Goal: Task Accomplishment & Management: Manage account settings

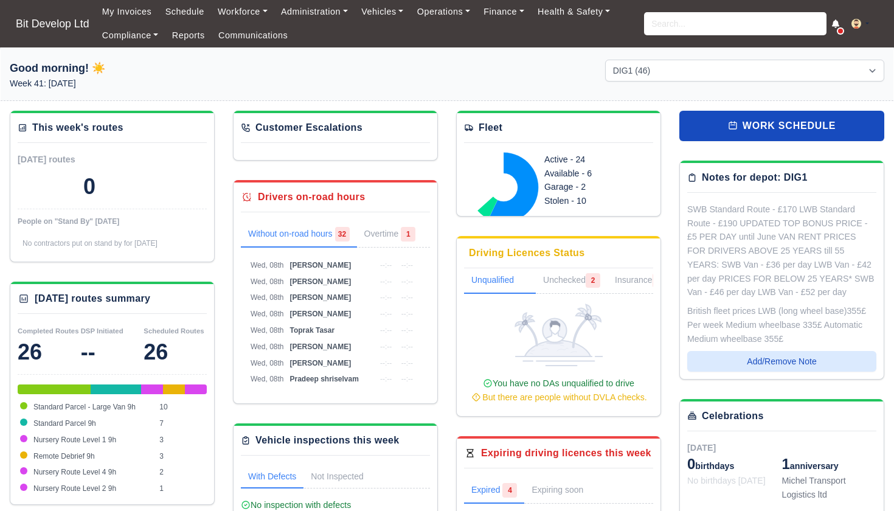
select select "2"
click at [254, 12] on link "Workforce" at bounding box center [242, 12] width 63 height 24
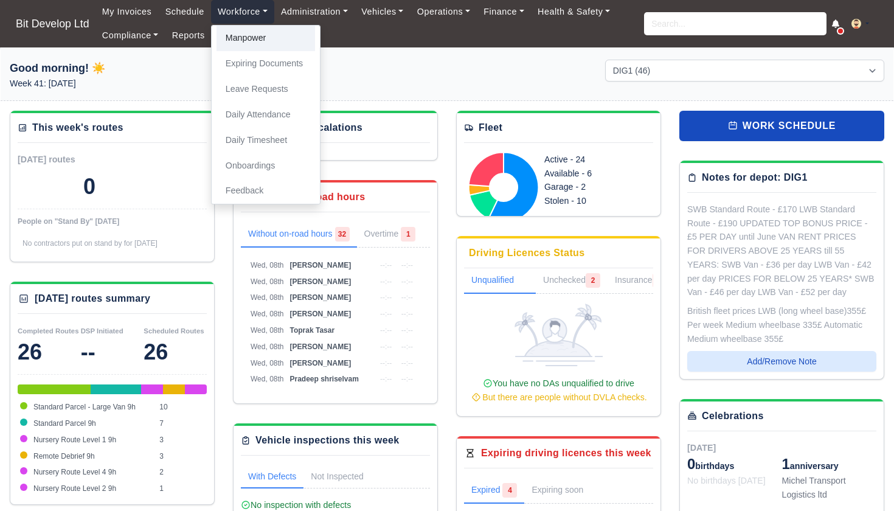
click at [260, 35] on link "Manpower" at bounding box center [265, 39] width 99 height 26
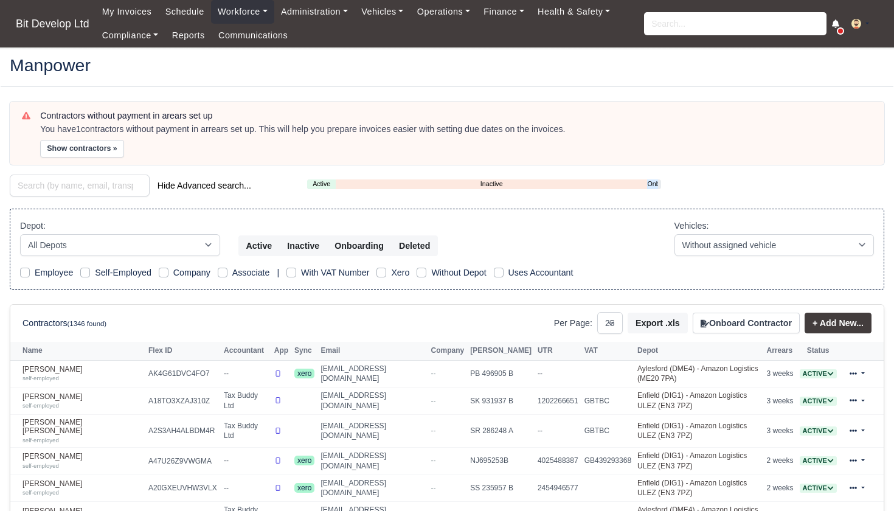
select select "25"
select select "2"
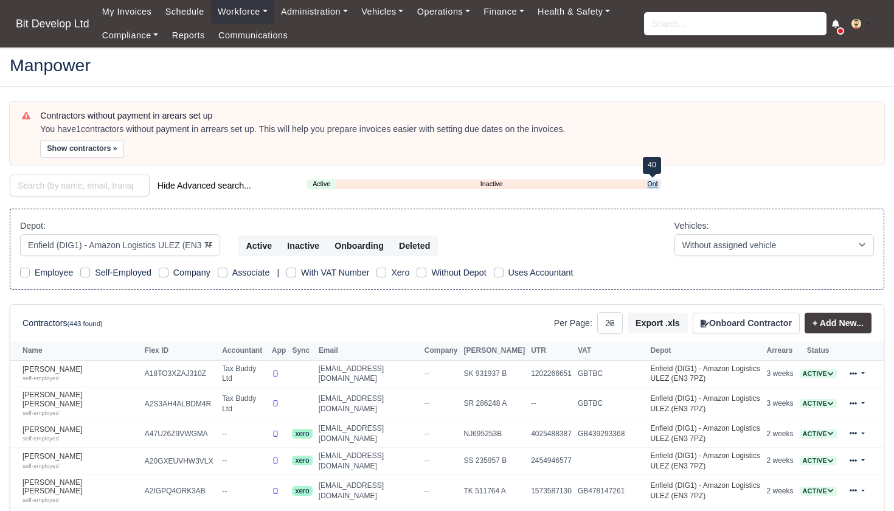
click at [651, 183] on link "Onboarding" at bounding box center [652, 184] width 10 height 10
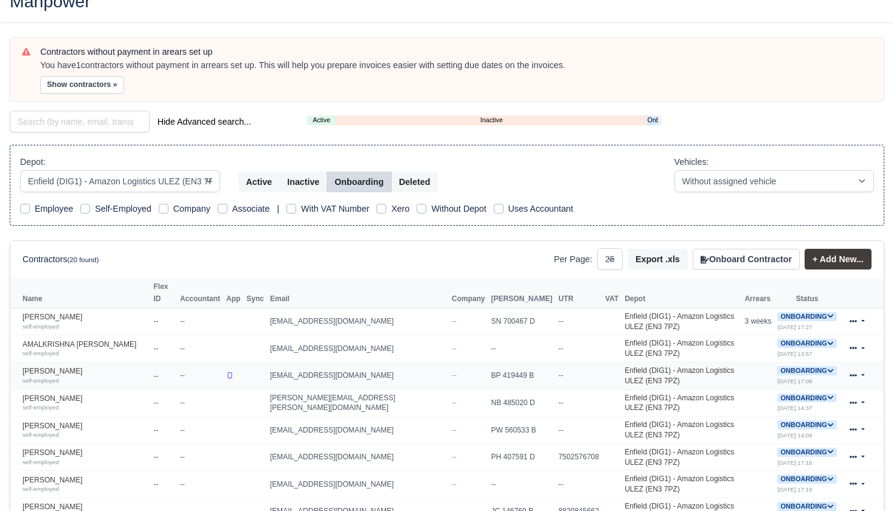
scroll to position [65, 0]
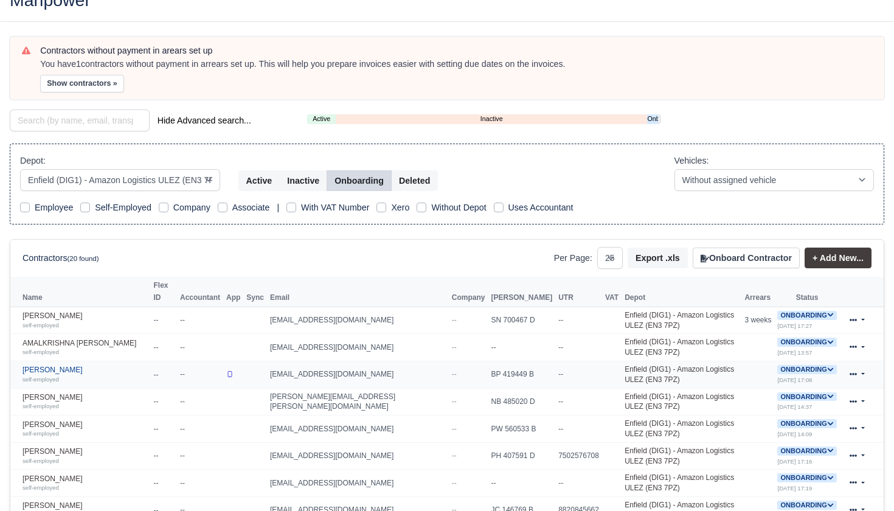
click at [72, 371] on link "Andon Yordanov self-employed" at bounding box center [85, 374] width 125 height 18
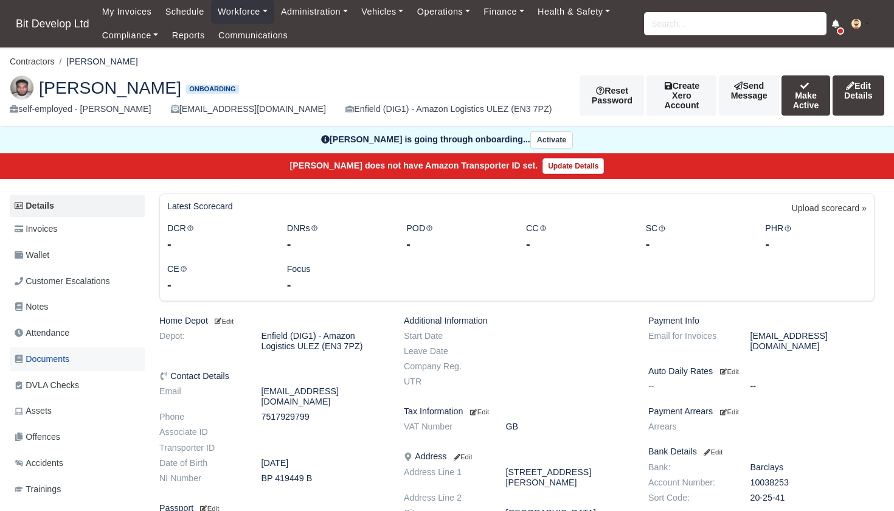
click at [69, 352] on span "Documents" at bounding box center [42, 359] width 55 height 14
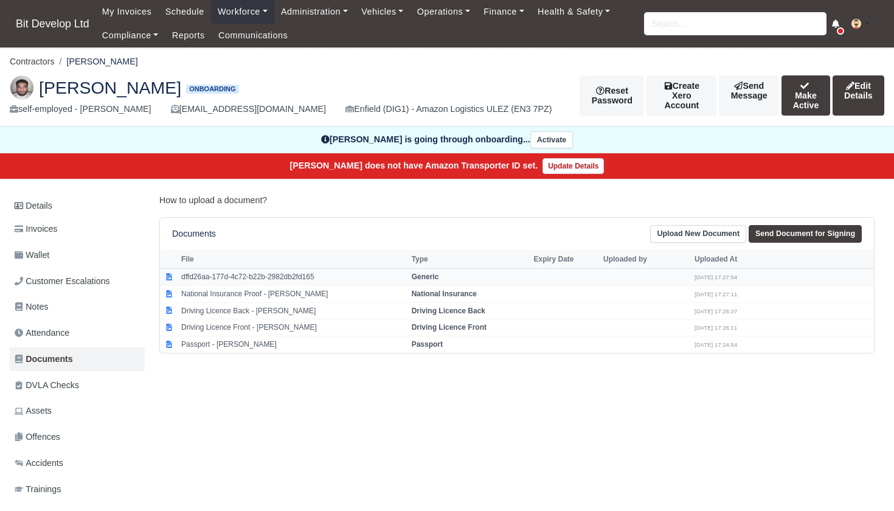
click at [244, 272] on td "dffd26aa-177d-4c72-b22b-2982db2fd165" at bounding box center [293, 276] width 230 height 17
select select "generic"
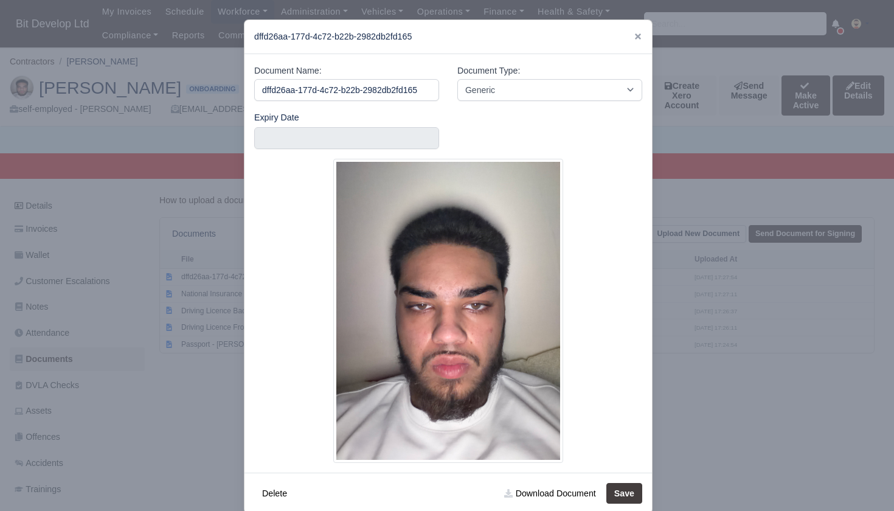
click at [193, 358] on div at bounding box center [447, 255] width 894 height 511
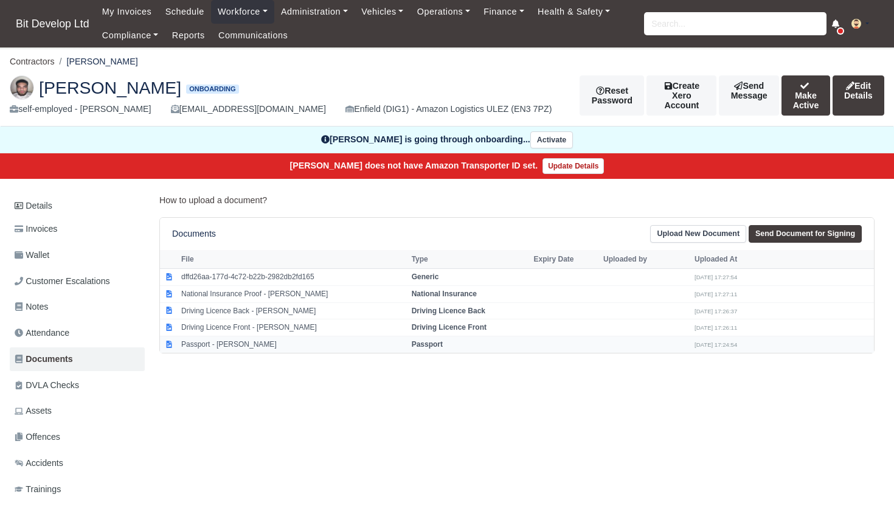
click at [241, 336] on td "Passport - Andon Yordanov" at bounding box center [293, 344] width 230 height 16
select select "passport"
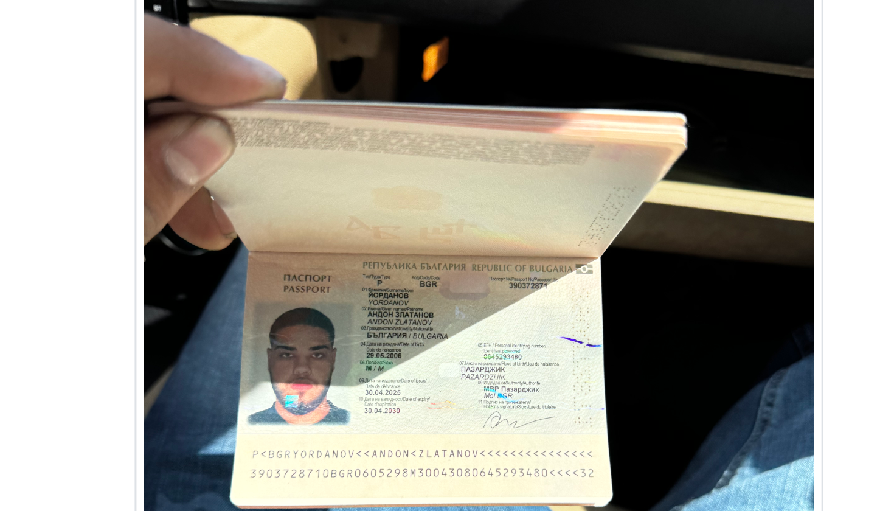
scroll to position [63, 4]
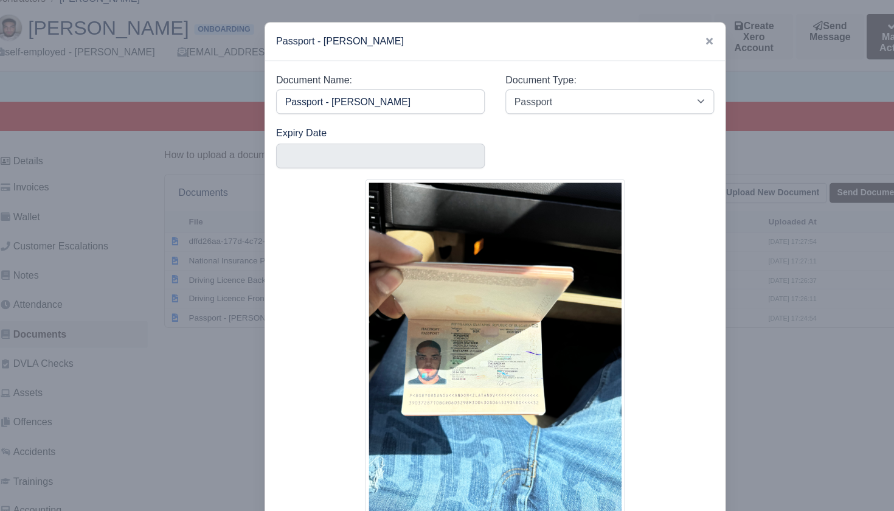
click at [192, 332] on div at bounding box center [447, 255] width 894 height 511
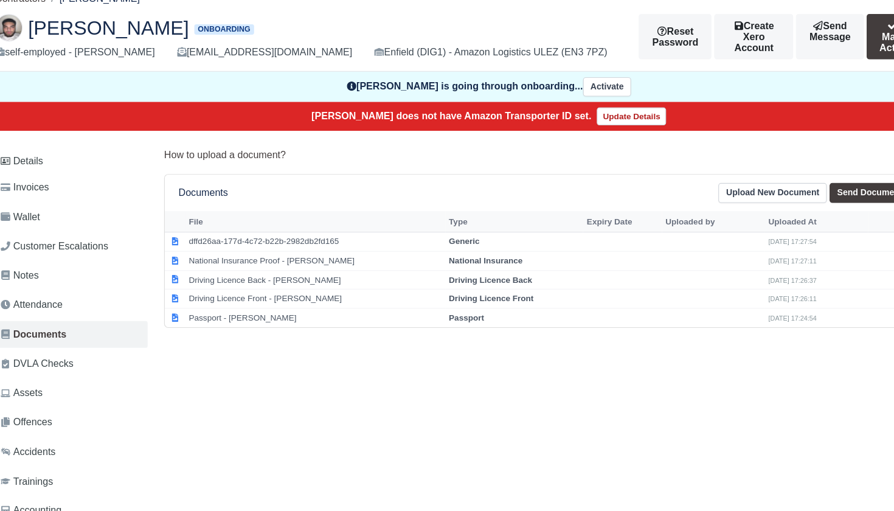
scroll to position [24, 0]
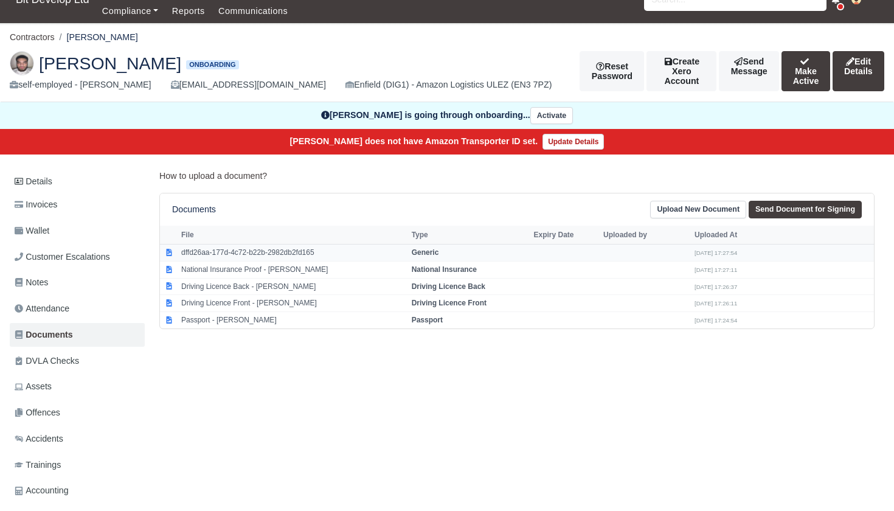
click at [264, 249] on td "dffd26aa-177d-4c72-b22b-2982db2fd165" at bounding box center [293, 252] width 230 height 17
select select "generic"
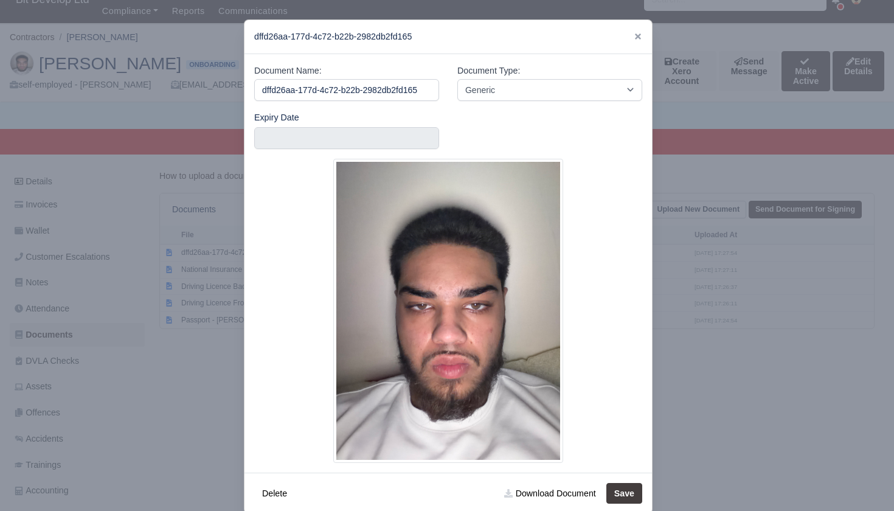
click at [195, 339] on div at bounding box center [447, 255] width 894 height 511
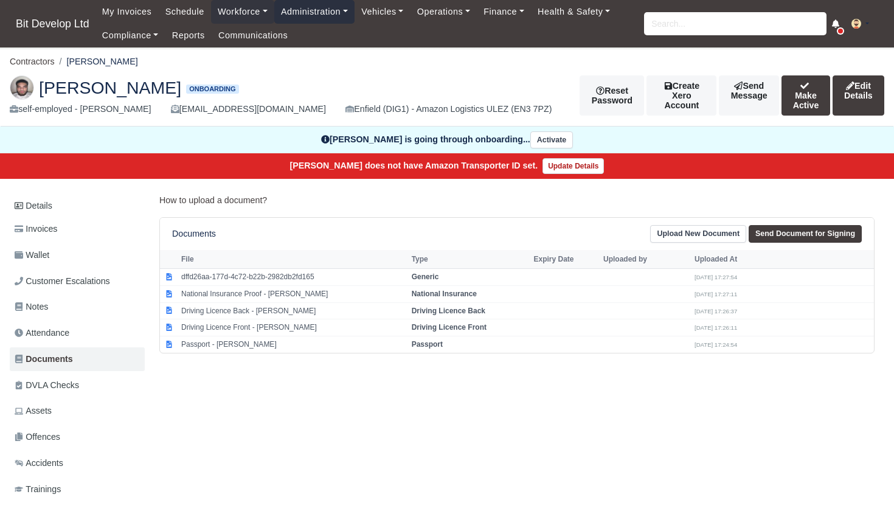
scroll to position [0, 0]
click at [324, 15] on link "Administration" at bounding box center [314, 12] width 80 height 24
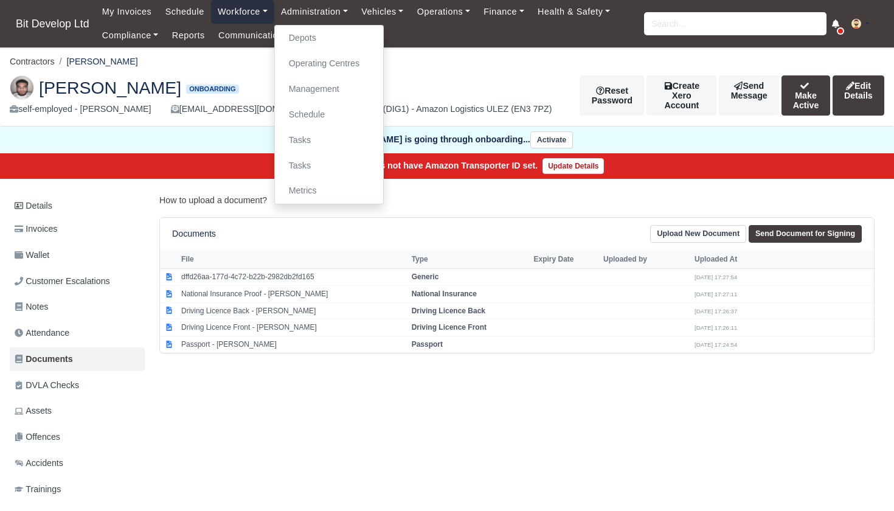
click at [251, 6] on link "Workforce" at bounding box center [242, 12] width 63 height 24
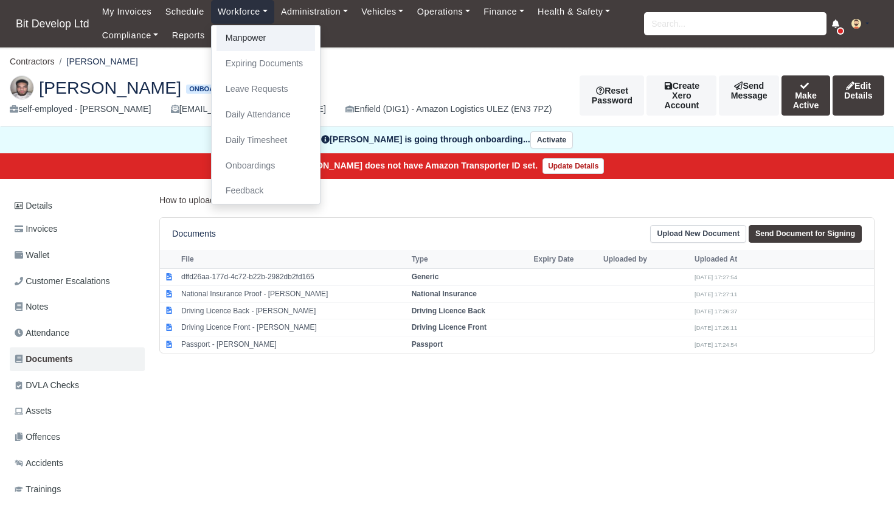
click at [251, 43] on link "Manpower" at bounding box center [265, 39] width 99 height 26
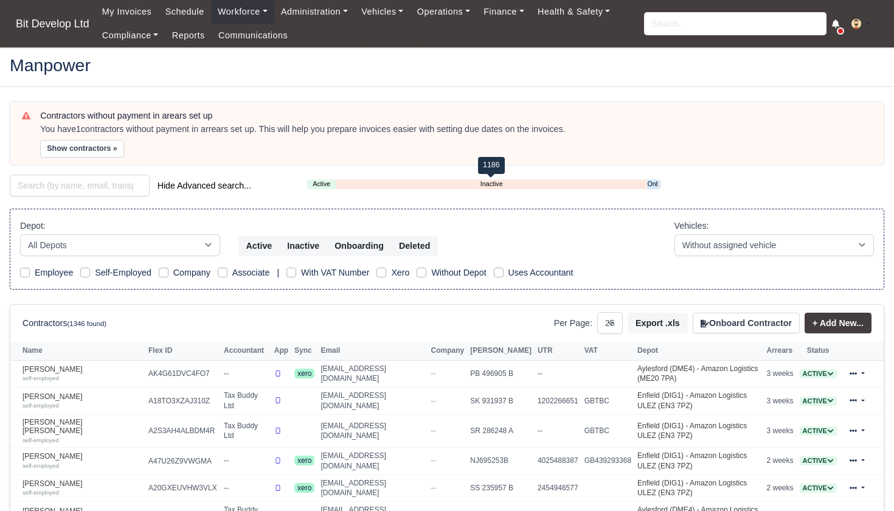
select select "25"
click at [649, 184] on link "Onboarding" at bounding box center [652, 184] width 10 height 10
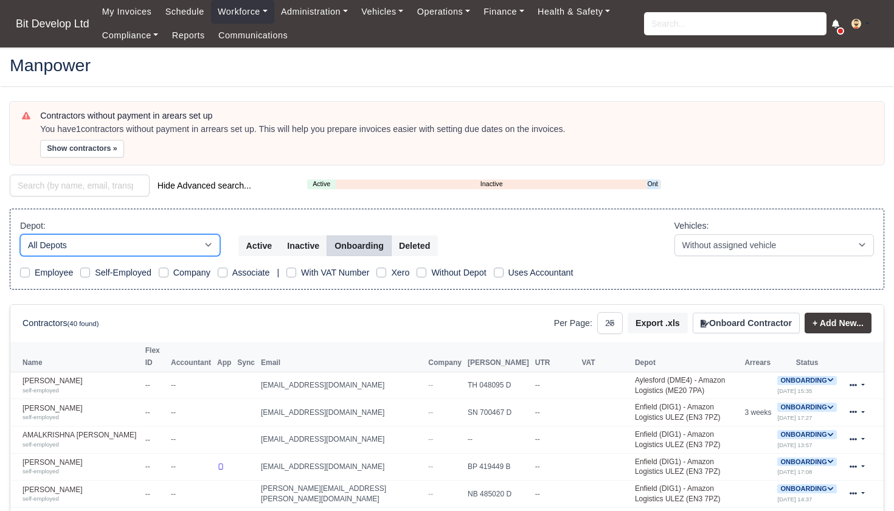
select select "2"
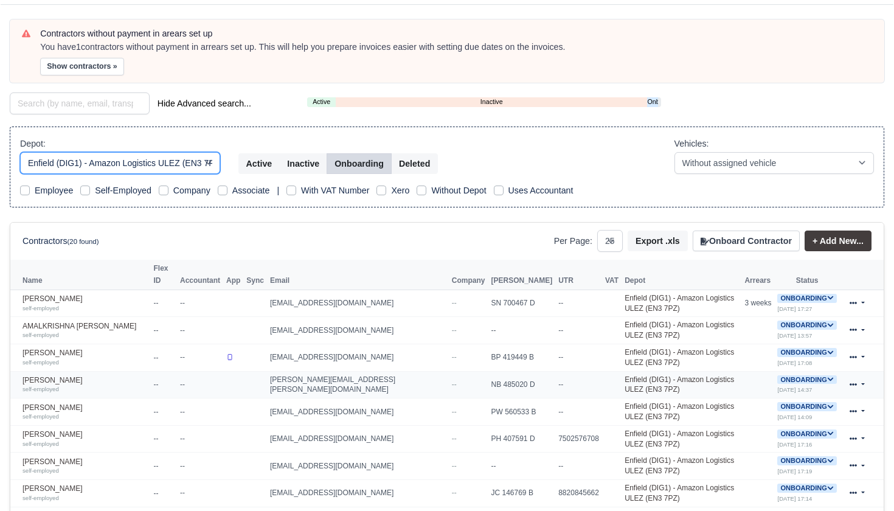
scroll to position [85, 0]
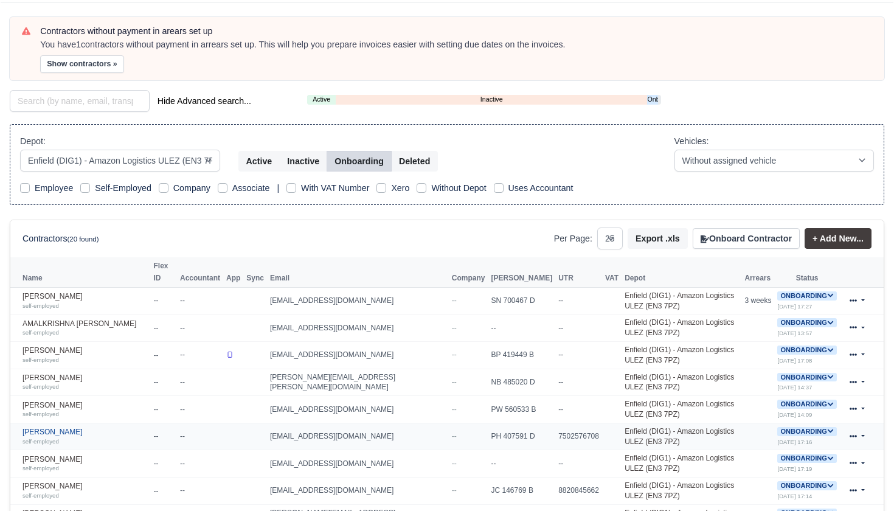
click at [68, 428] on link "[PERSON_NAME] self-employed" at bounding box center [85, 437] width 125 height 18
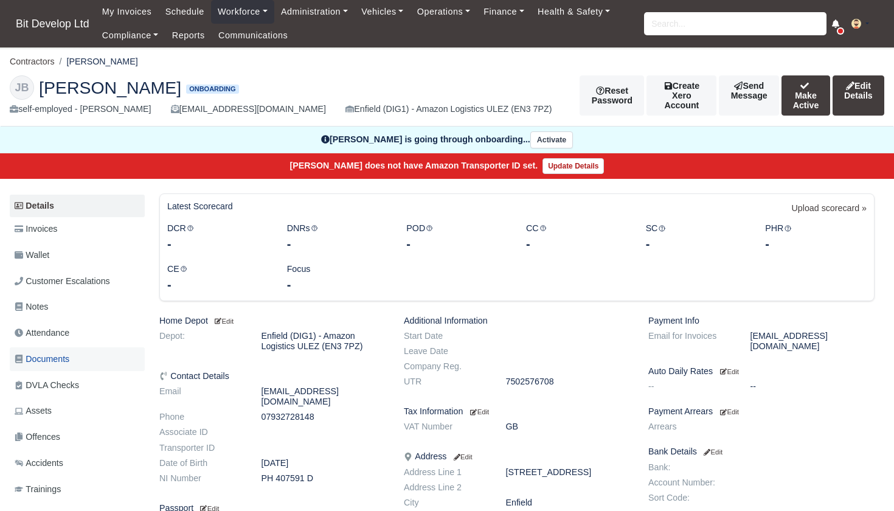
click at [55, 352] on span "Documents" at bounding box center [42, 359] width 55 height 14
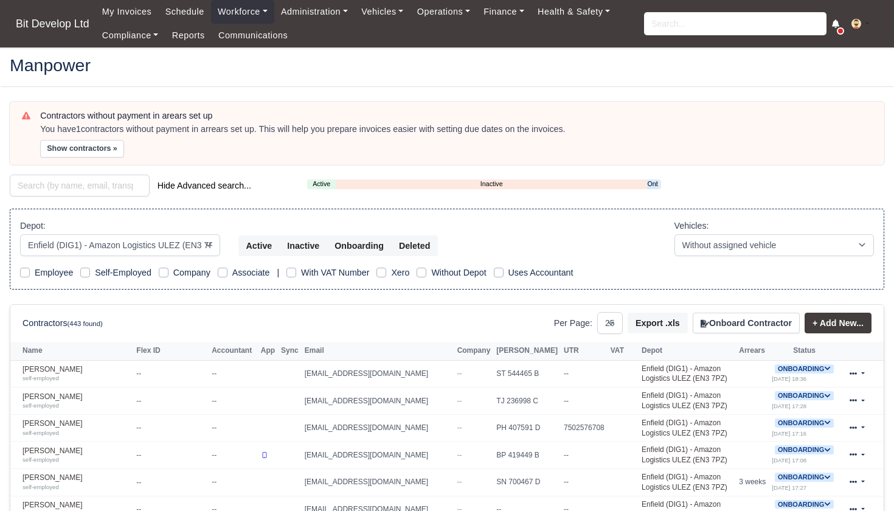
select select "2"
select select "25"
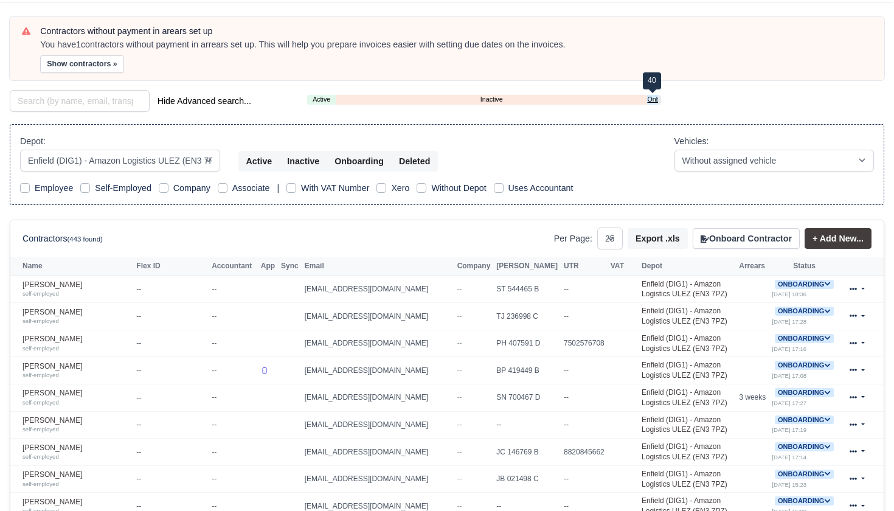
click at [653, 100] on link "Onboarding" at bounding box center [652, 99] width 10 height 10
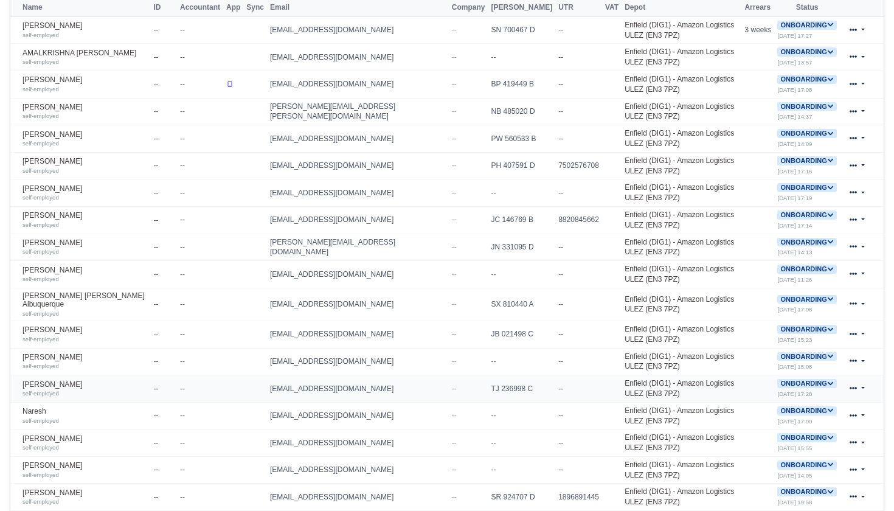
scroll to position [376, 0]
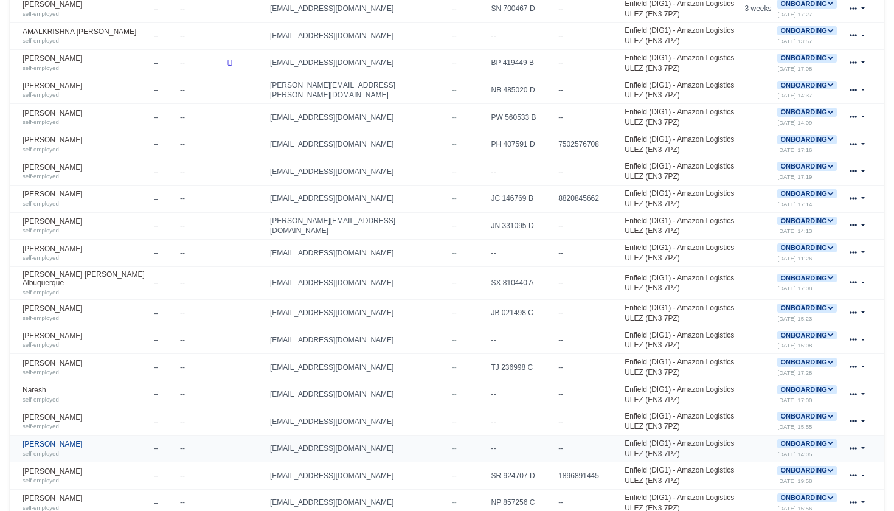
click at [61, 449] on div "self-employed" at bounding box center [85, 453] width 125 height 9
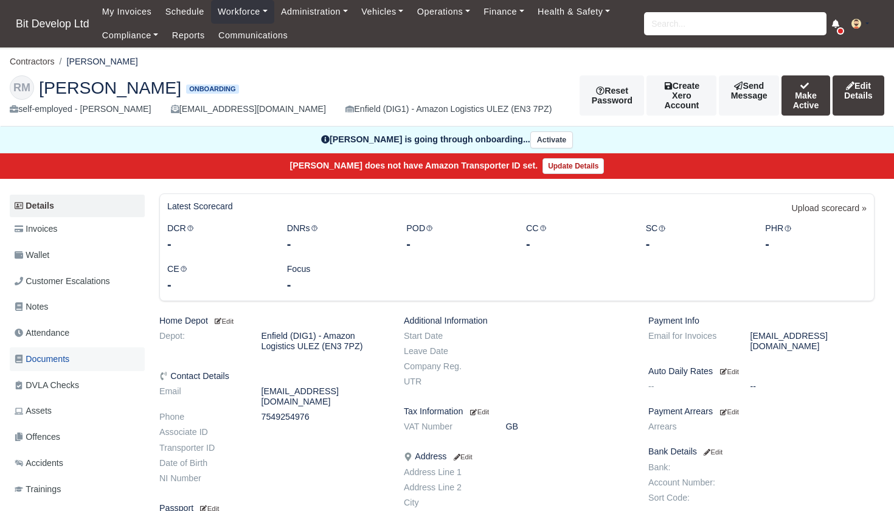
click at [61, 352] on span "Documents" at bounding box center [42, 359] width 55 height 14
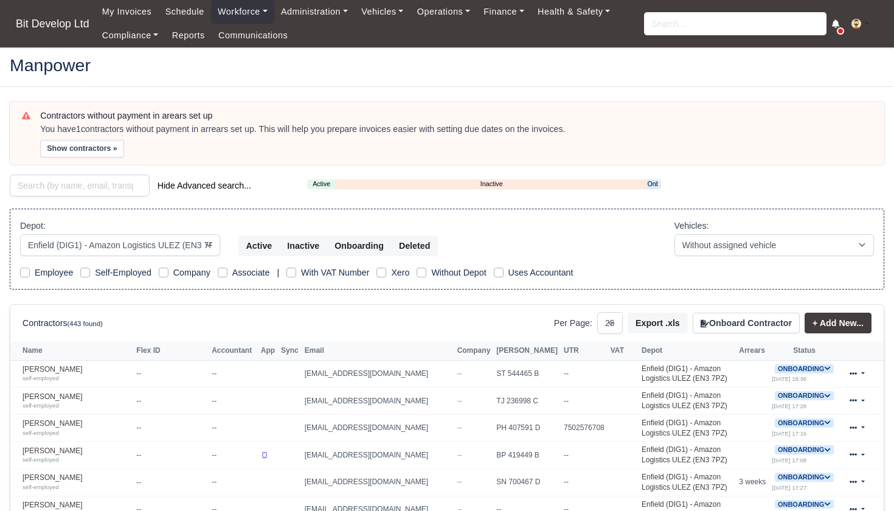
select select "2"
select select "25"
click at [655, 183] on link "Onboarding" at bounding box center [652, 184] width 10 height 10
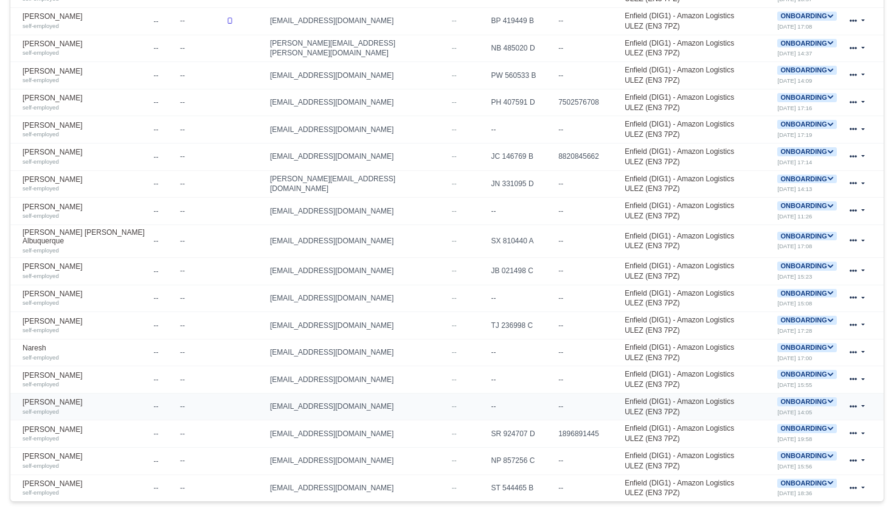
scroll to position [424, 0]
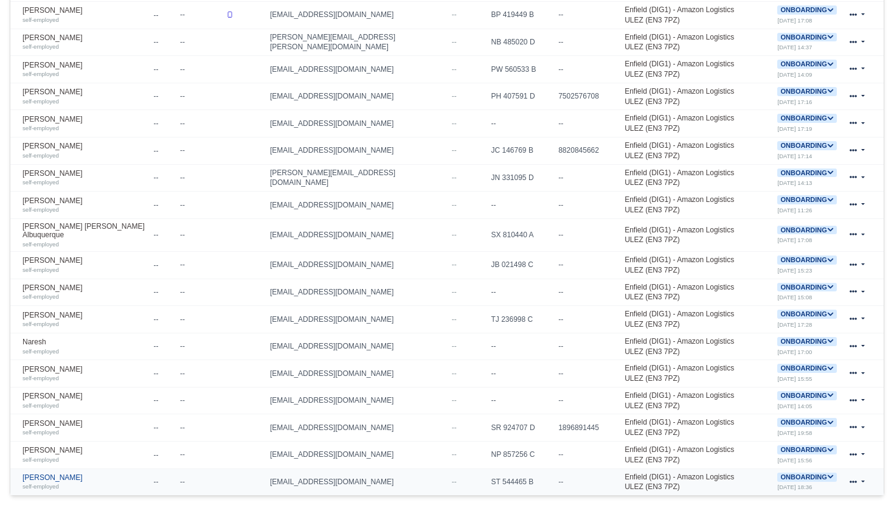
click at [77, 482] on div "self-employed" at bounding box center [85, 486] width 125 height 9
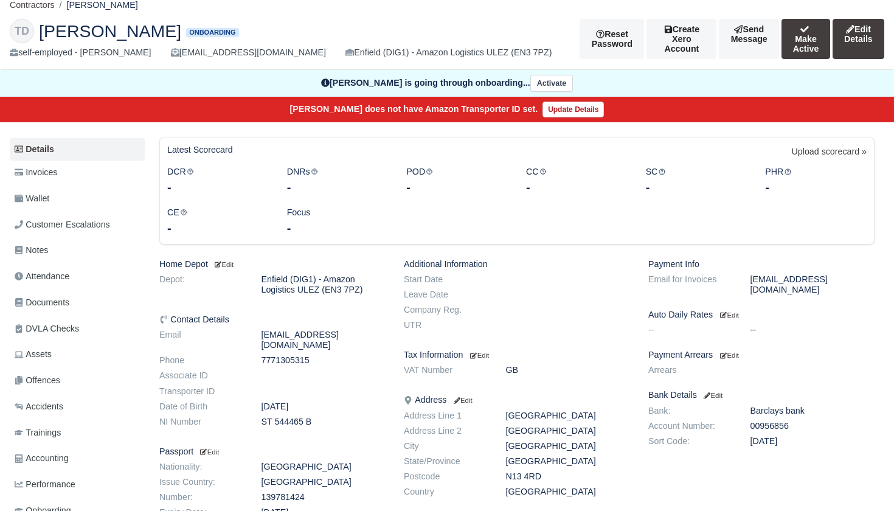
scroll to position [23, 0]
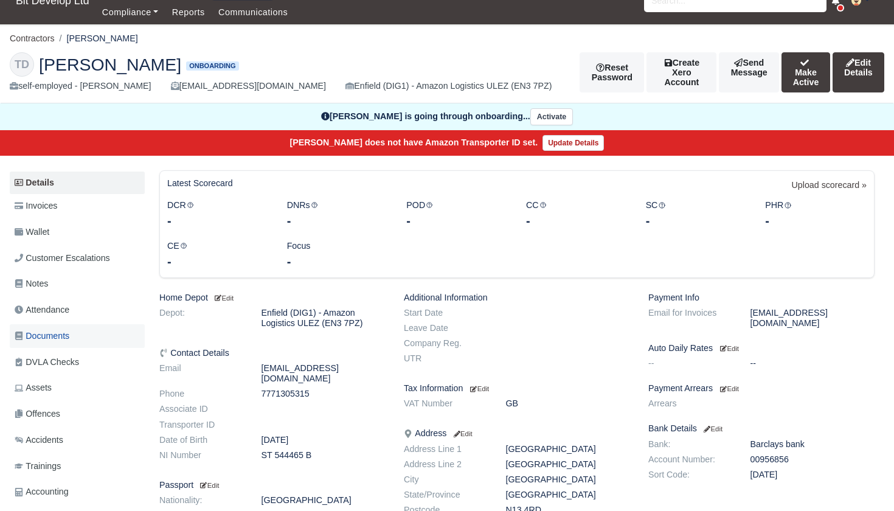
click at [54, 329] on span "Documents" at bounding box center [42, 336] width 55 height 14
